Goal: Download file/media

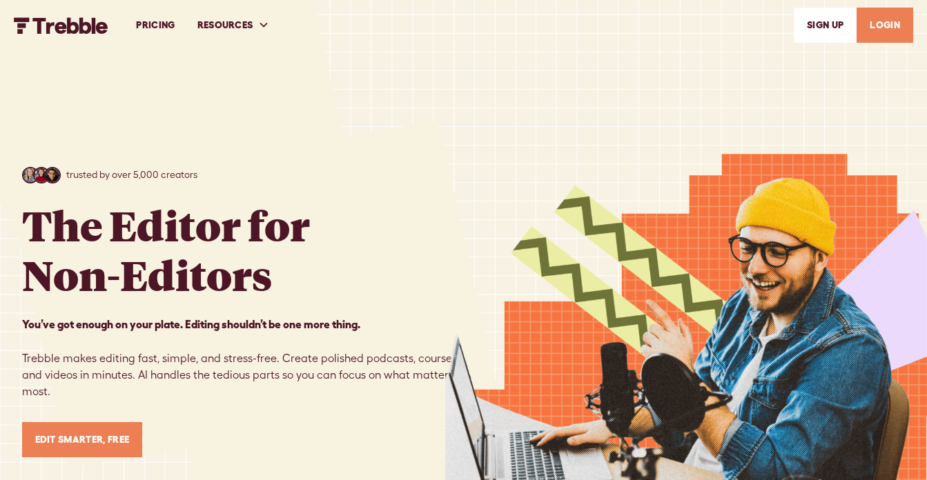
click at [880, 20] on link "LOGIN" at bounding box center [884, 25] width 57 height 35
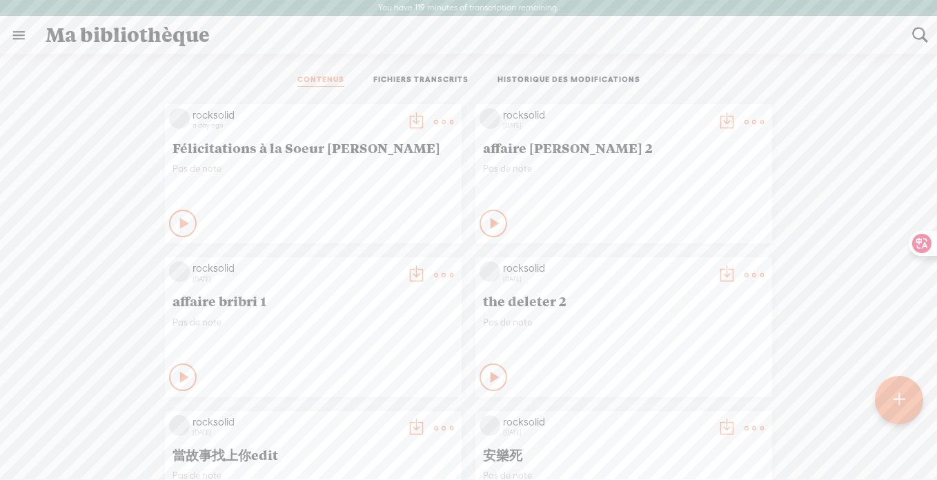
click at [407, 119] on t at bounding box center [415, 121] width 19 height 19
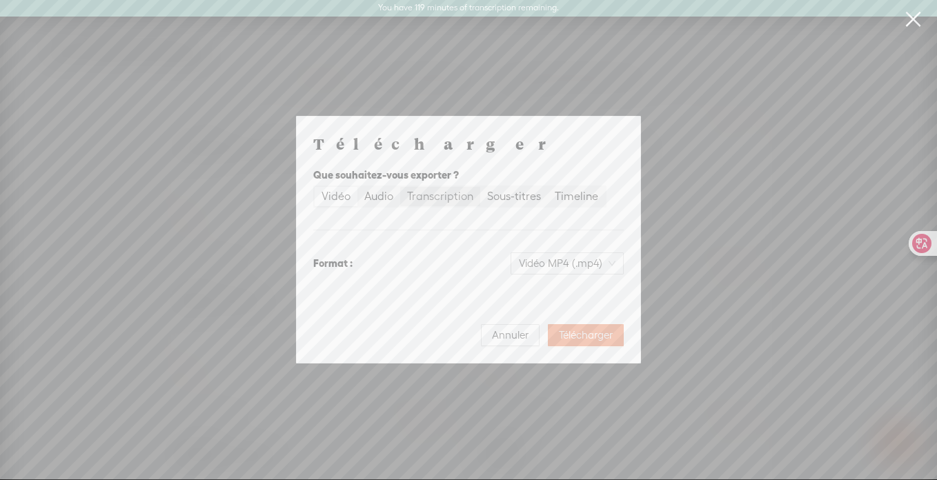
click at [442, 197] on div "Transcription" at bounding box center [440, 196] width 66 height 19
click at [400, 187] on input "Transcription" at bounding box center [400, 187] width 0 height 0
click at [519, 199] on div "Sous-titres" at bounding box center [514, 196] width 54 height 19
click at [480, 187] on input "Sous-titres" at bounding box center [480, 187] width 0 height 0
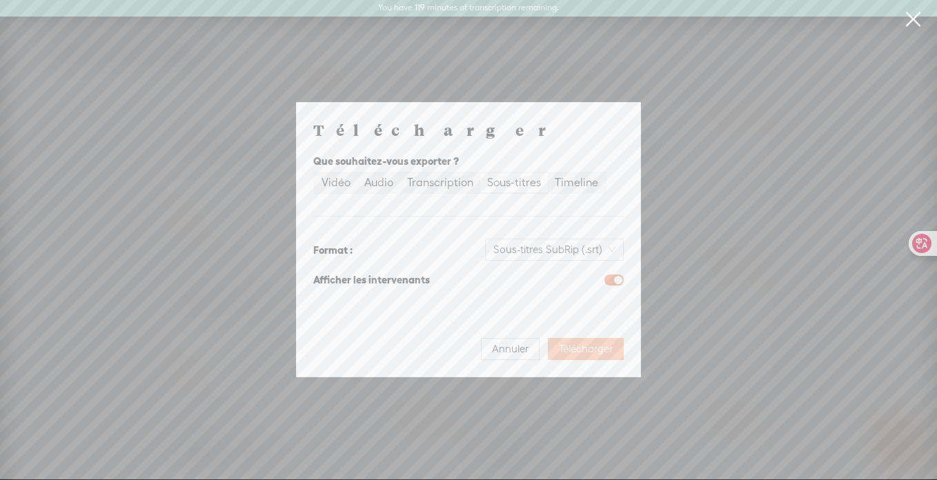
click at [598, 354] on span "Télécharger" at bounding box center [586, 349] width 54 height 14
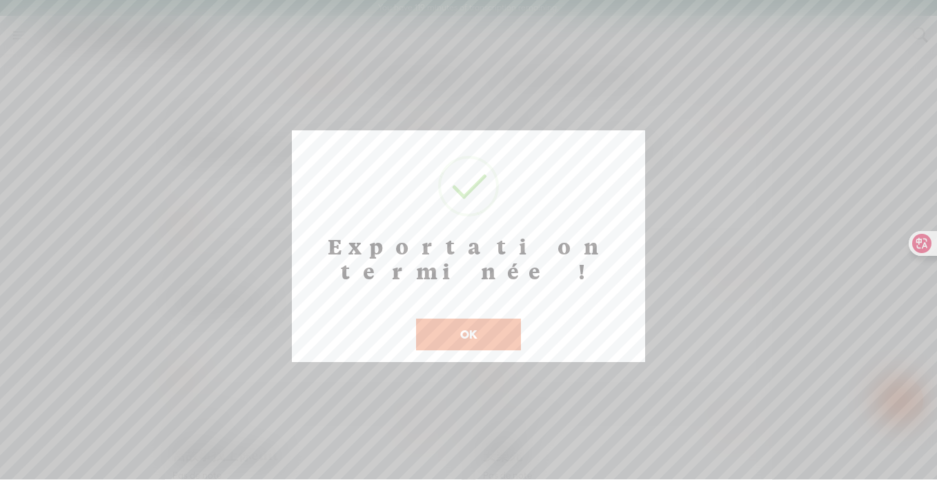
click at [492, 319] on button "OK" at bounding box center [468, 335] width 105 height 32
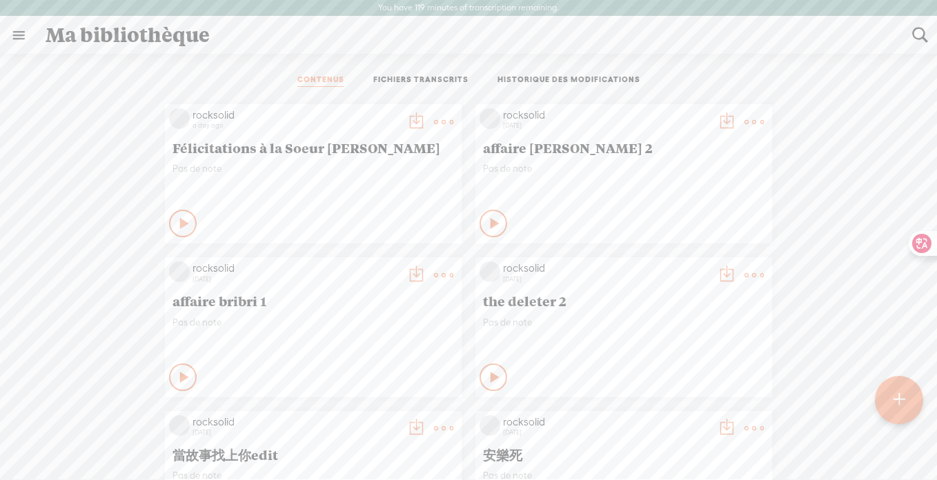
click at [410, 120] on t at bounding box center [415, 121] width 19 height 19
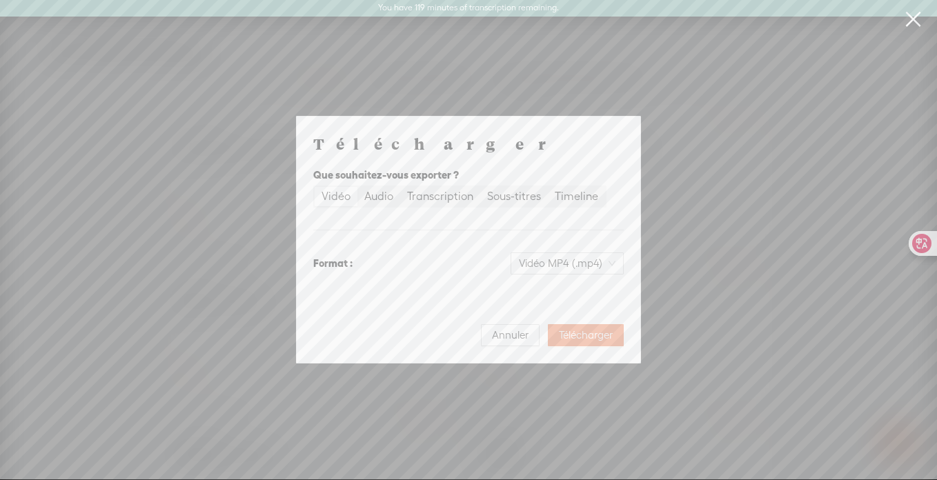
click at [580, 335] on span "Télécharger" at bounding box center [586, 335] width 54 height 14
